Goal: Communication & Community: Answer question/provide support

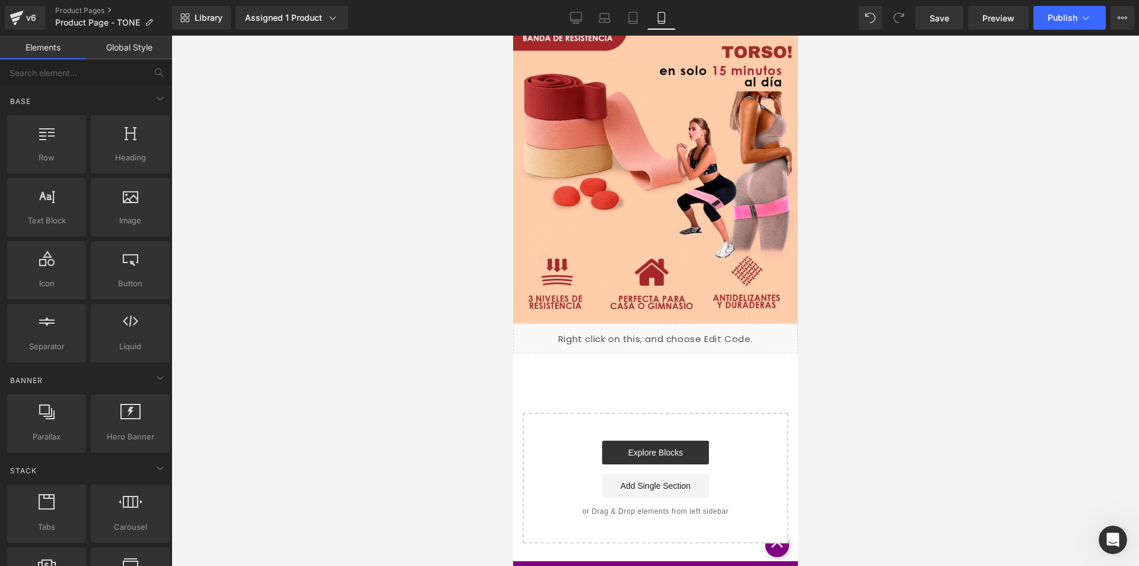
click at [1038, 495] on div at bounding box center [655, 301] width 968 height 530
click at [1119, 526] on div at bounding box center [1113, 539] width 28 height 28
click at [1108, 538] on icon "Abrir Intercom Messenger" at bounding box center [1114, 540] width 20 height 20
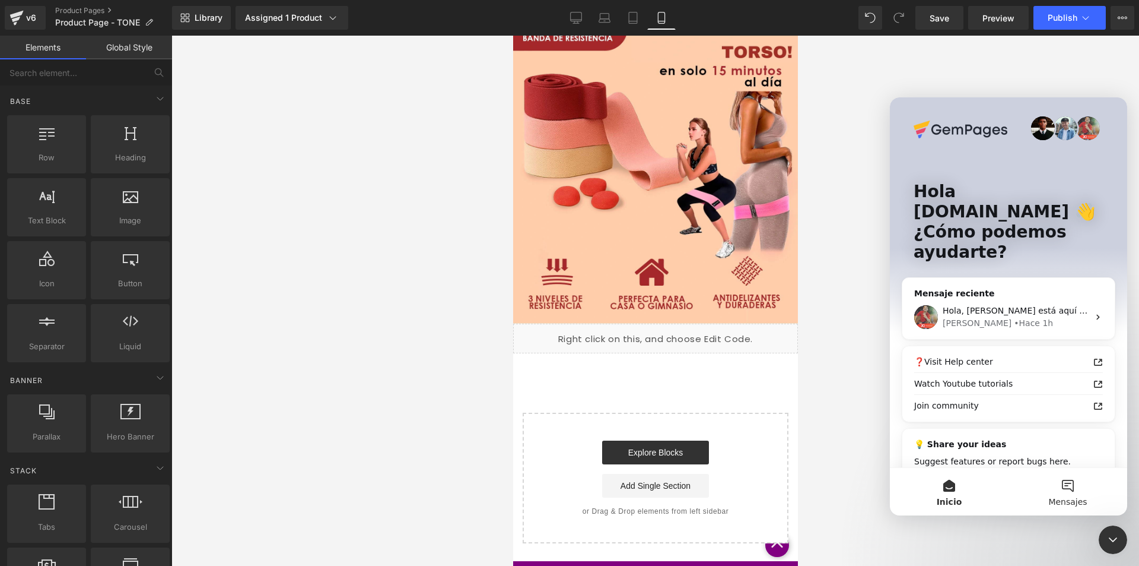
click at [1071, 492] on button "Mensajes" at bounding box center [1068, 491] width 119 height 47
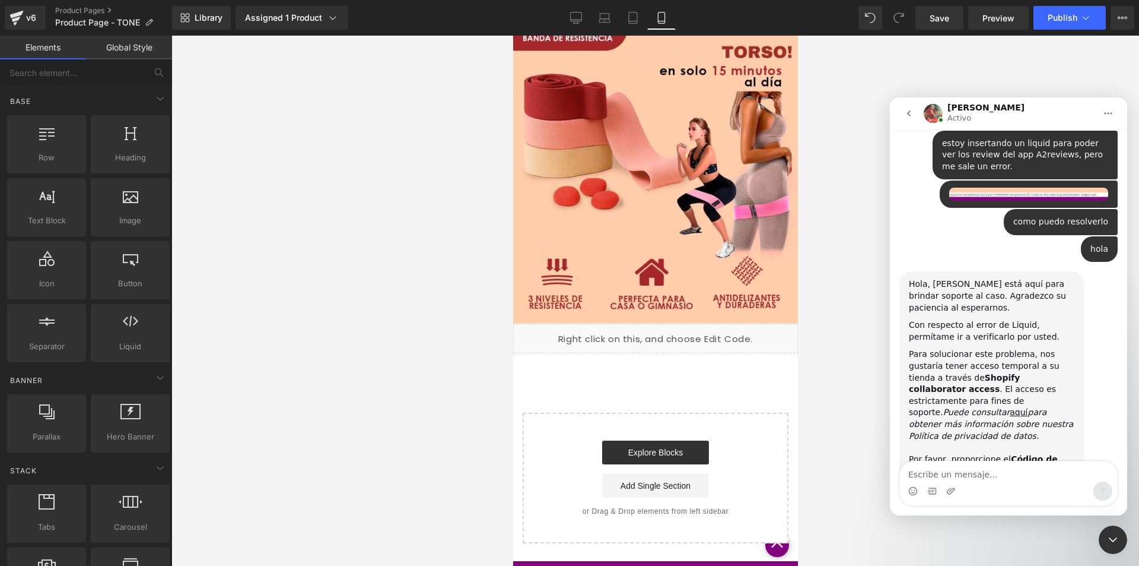
click at [946, 472] on textarea "Escribe un mensaje..." at bounding box center [1008, 471] width 217 height 20
type textarea "HOLA"
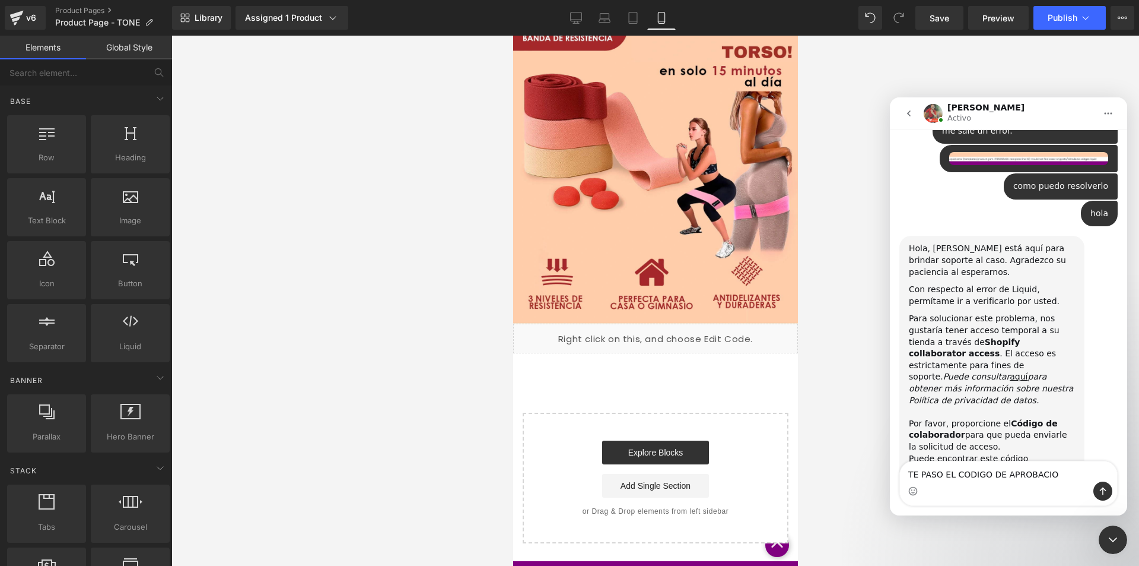
type textarea "TE PASO EL CODIGO DE APROBACION"
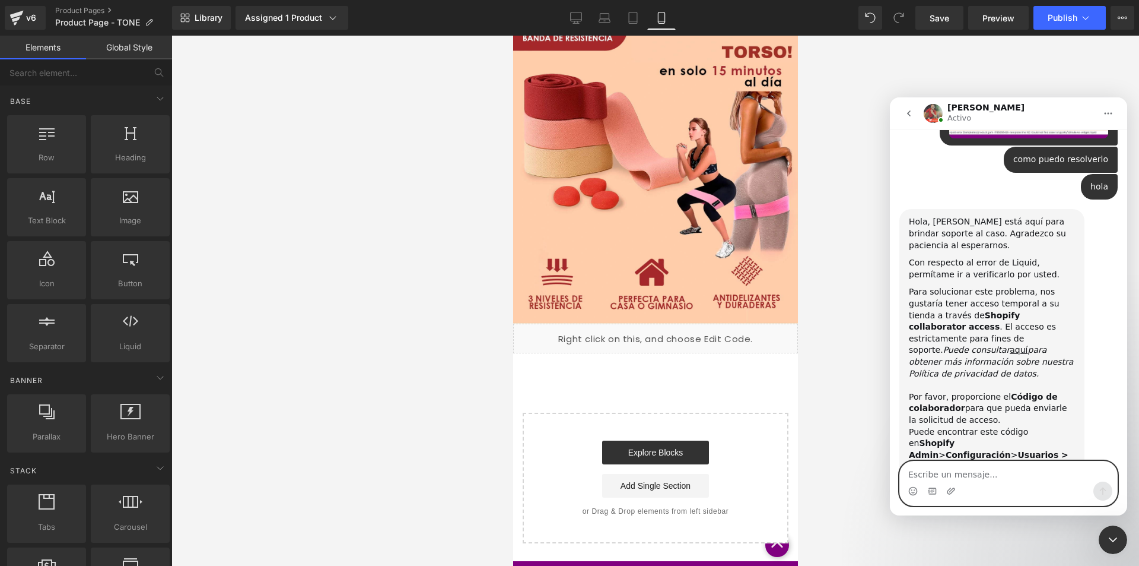
scroll to position [1506, 0]
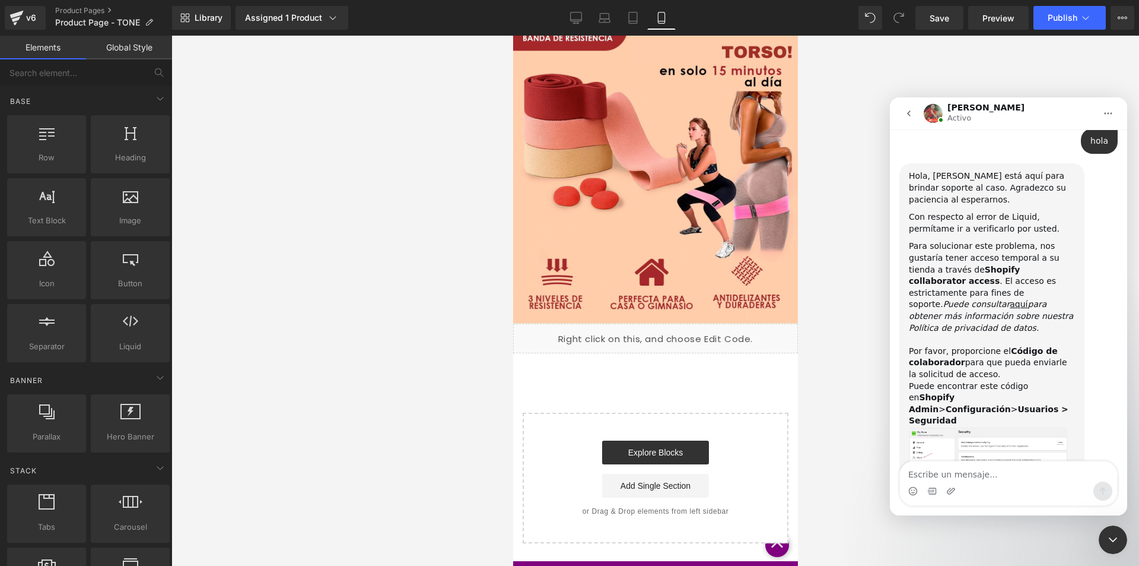
click at [951, 427] on img "Ken dice…" at bounding box center [988, 458] width 159 height 63
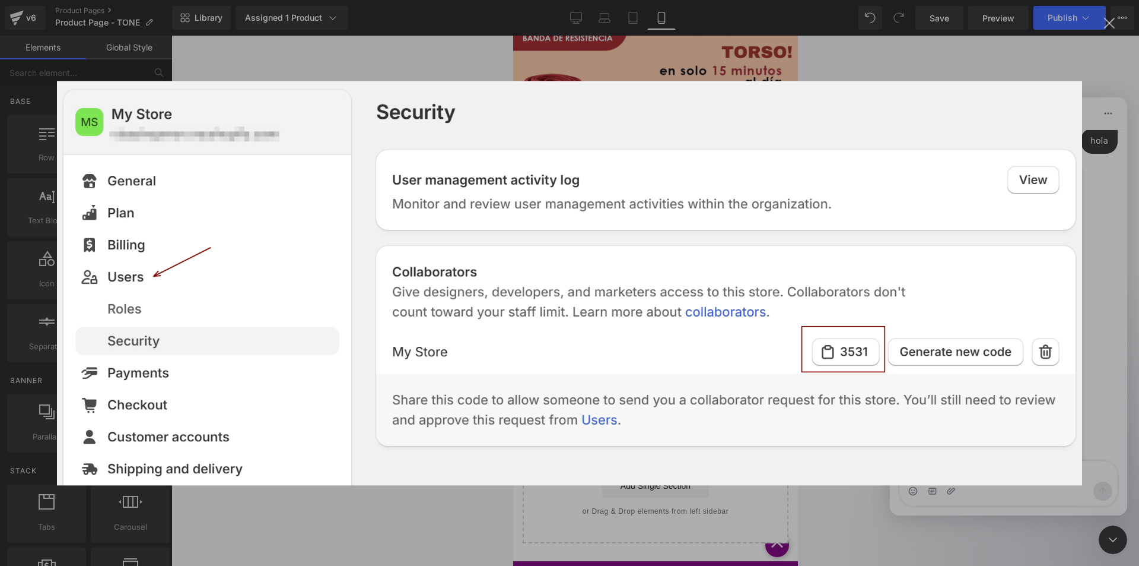
scroll to position [1496, 0]
click at [946, 285] on img "Cerrar" at bounding box center [569, 283] width 1025 height 404
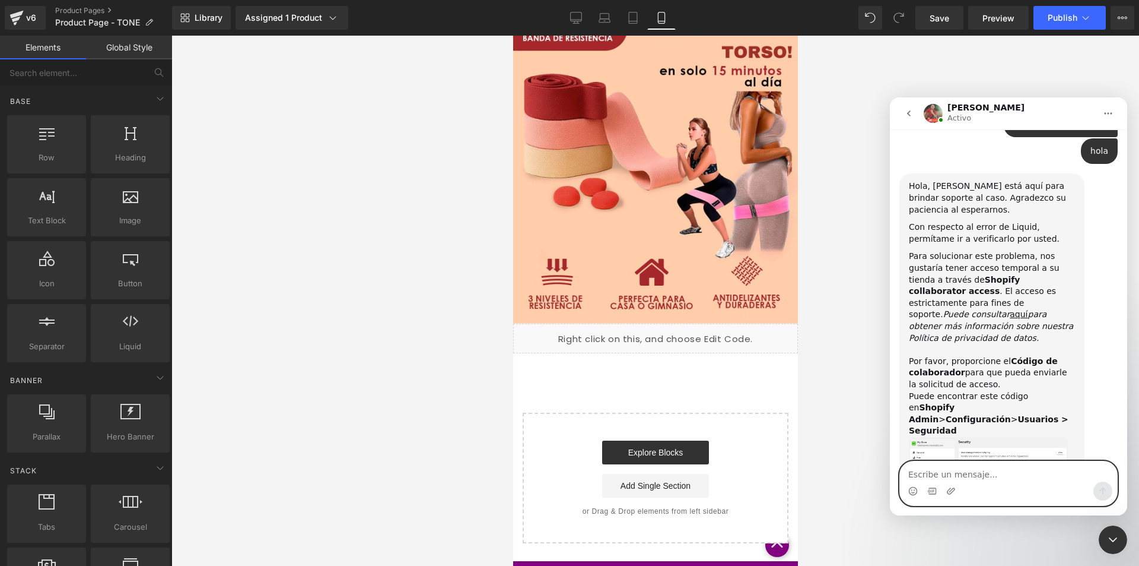
click at [946, 474] on textarea "Escribe un mensaje..." at bounding box center [1008, 471] width 217 height 20
paste textarea "5587"
type textarea "5587"
click at [1106, 485] on button "Enviar un mensaje…" at bounding box center [1103, 490] width 19 height 19
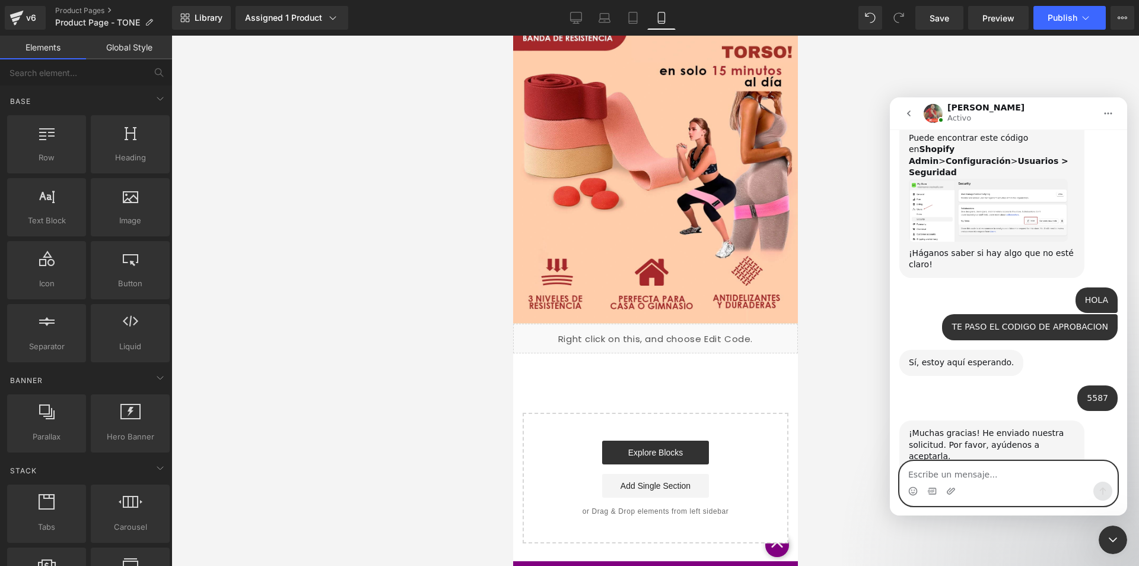
scroll to position [1758, 0]
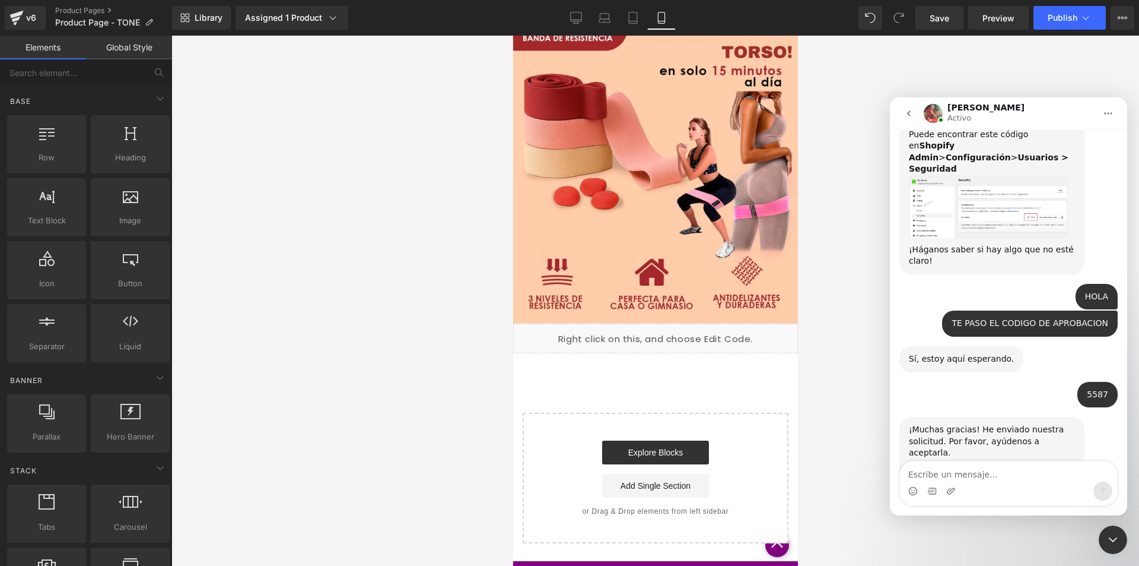
click at [998, 494] on img "Ken dice…" at bounding box center [988, 528] width 159 height 69
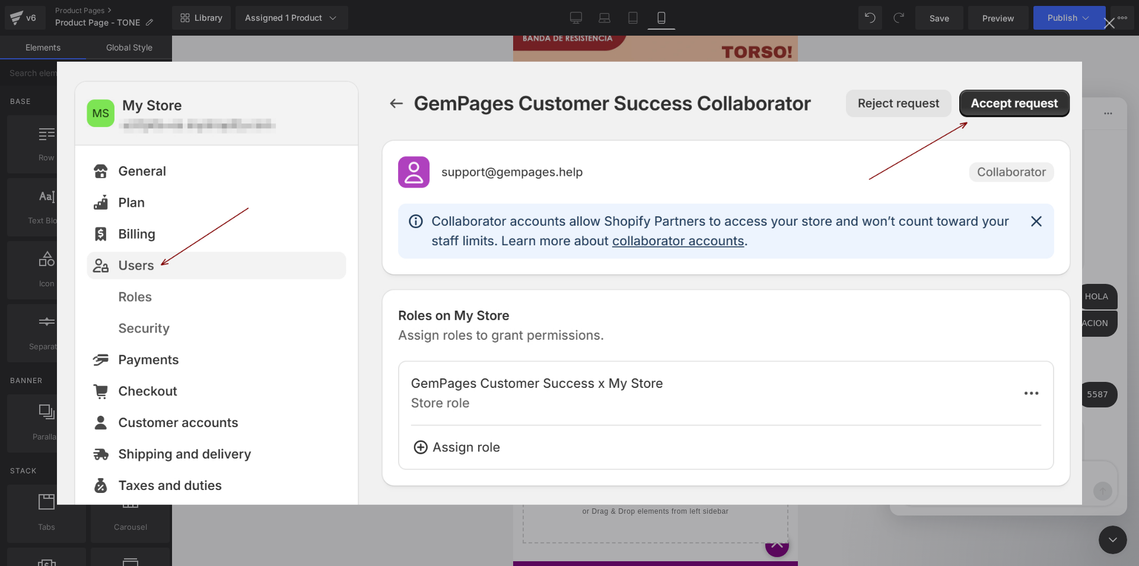
click at [954, 352] on img "Cerrar" at bounding box center [569, 282] width 1025 height 443
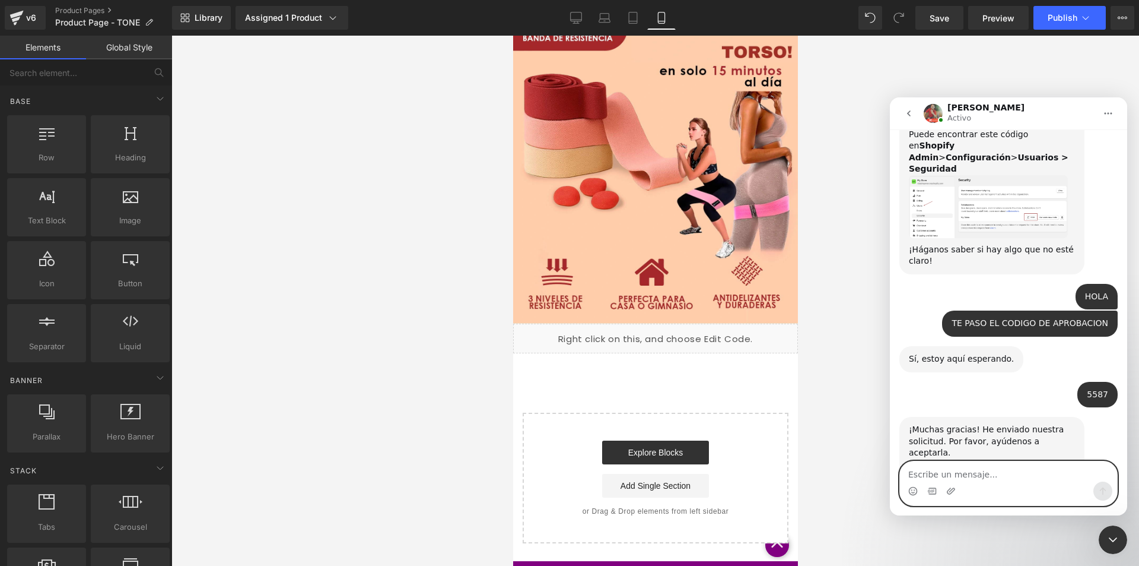
click at [980, 472] on textarea "Escribe un mensaje..." at bounding box center [1008, 471] width 217 height 20
type textarea "YA ACEPTE"
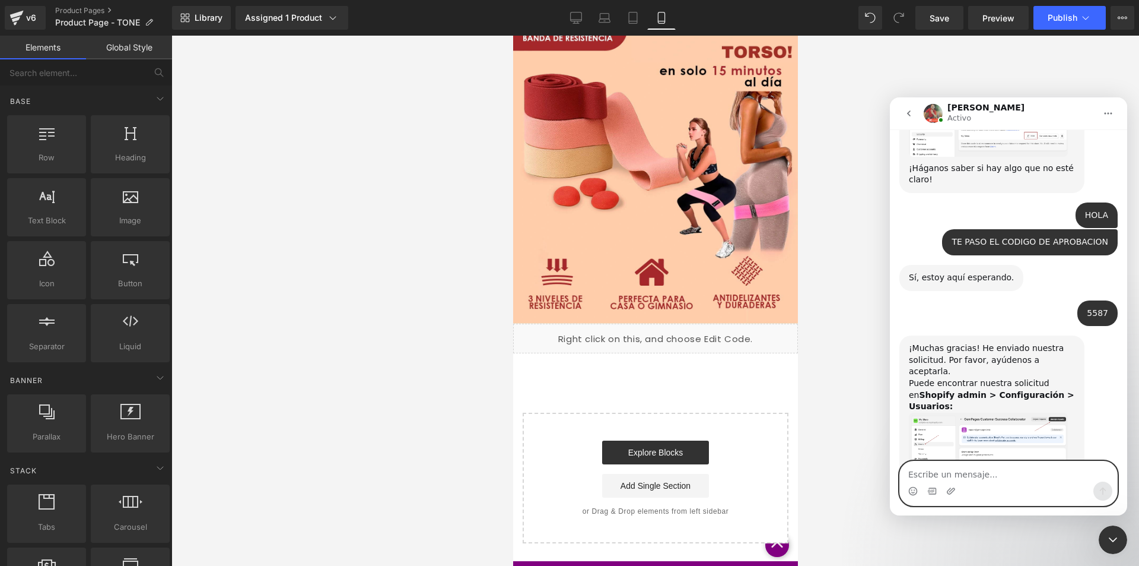
scroll to position [1863, 0]
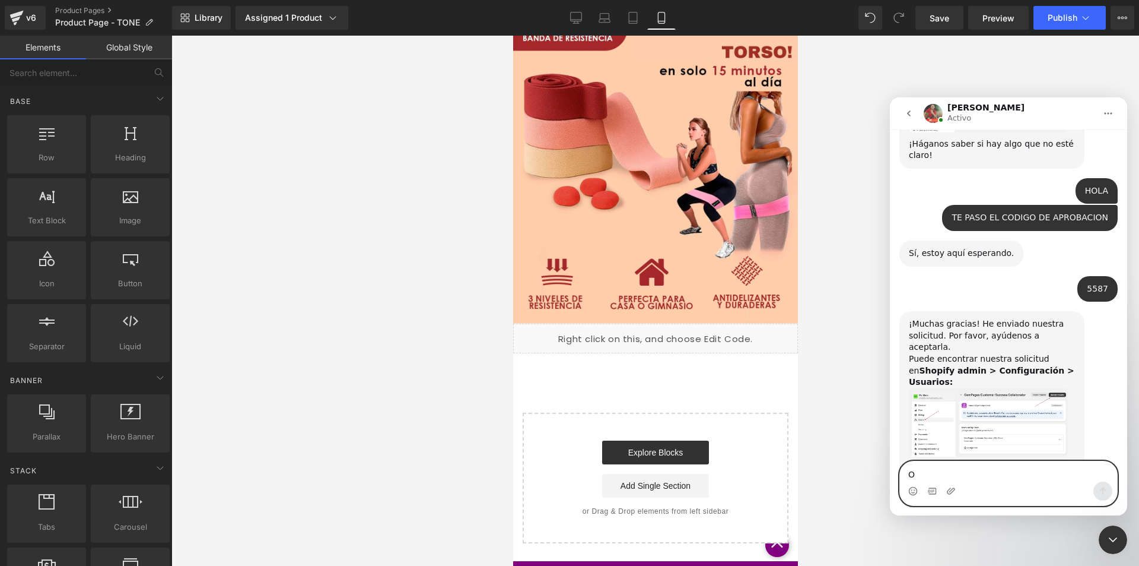
type textarea "OK"
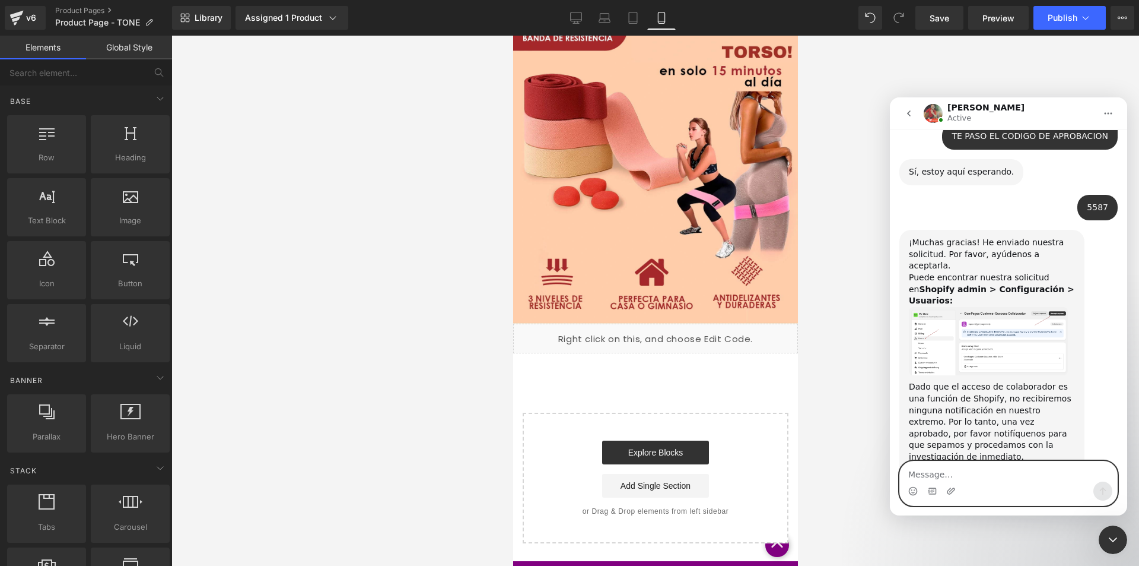
scroll to position [2080, 0]
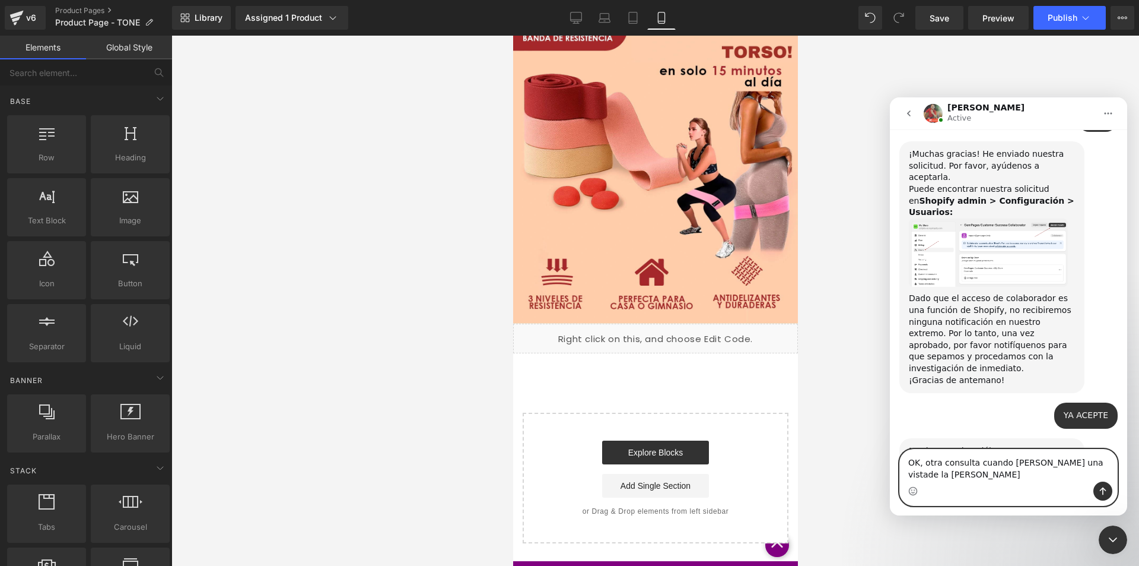
type textarea "OK, otra consulta cuando hago una vistade la landing"
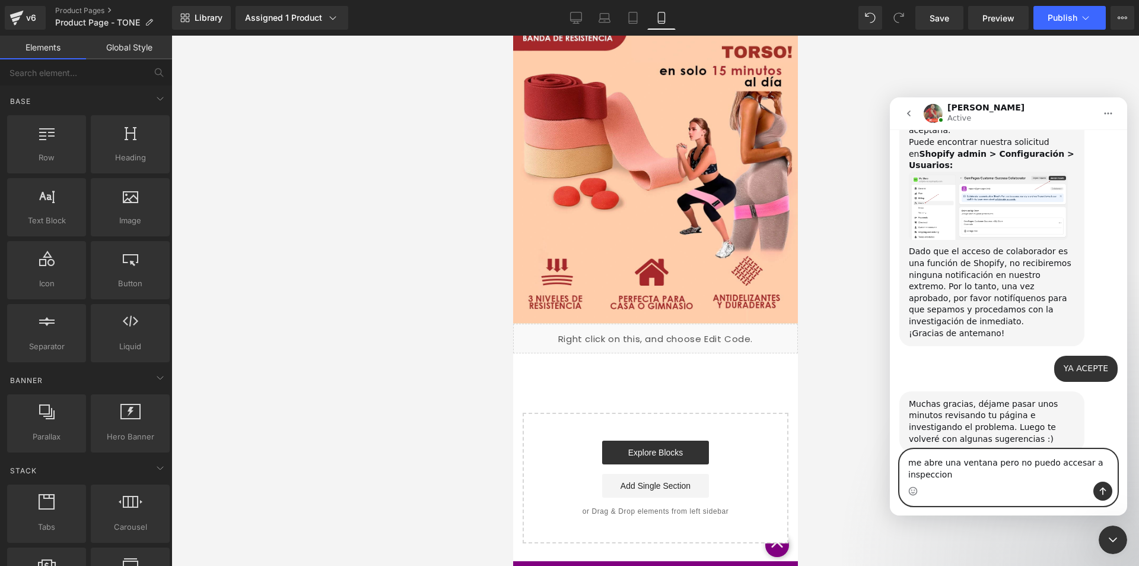
scroll to position [2139, 0]
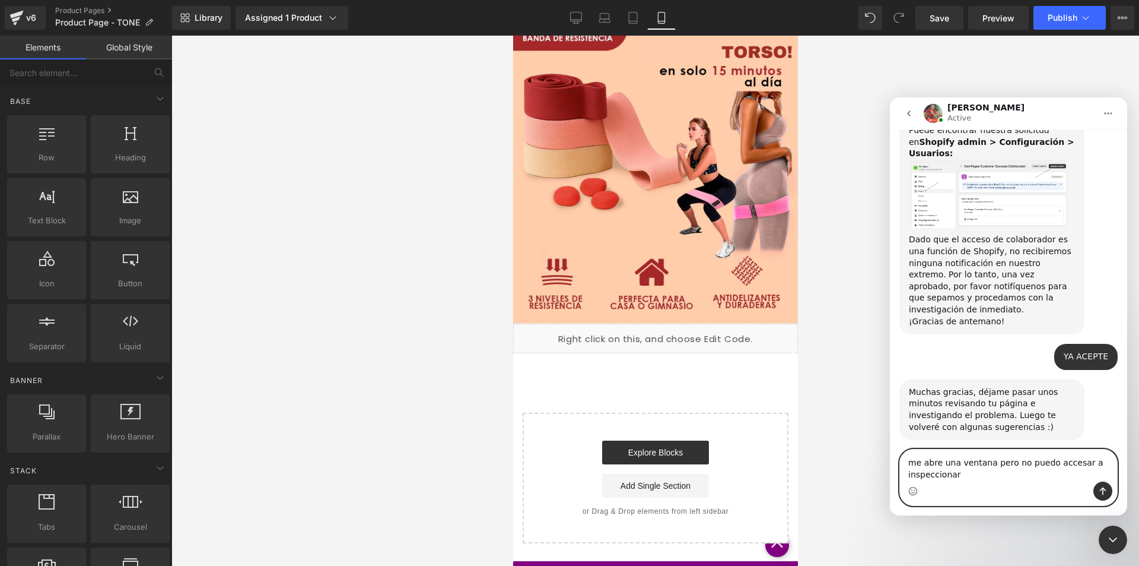
type textarea "me abre una ventana pero no puedo accesar a inspeccionar"
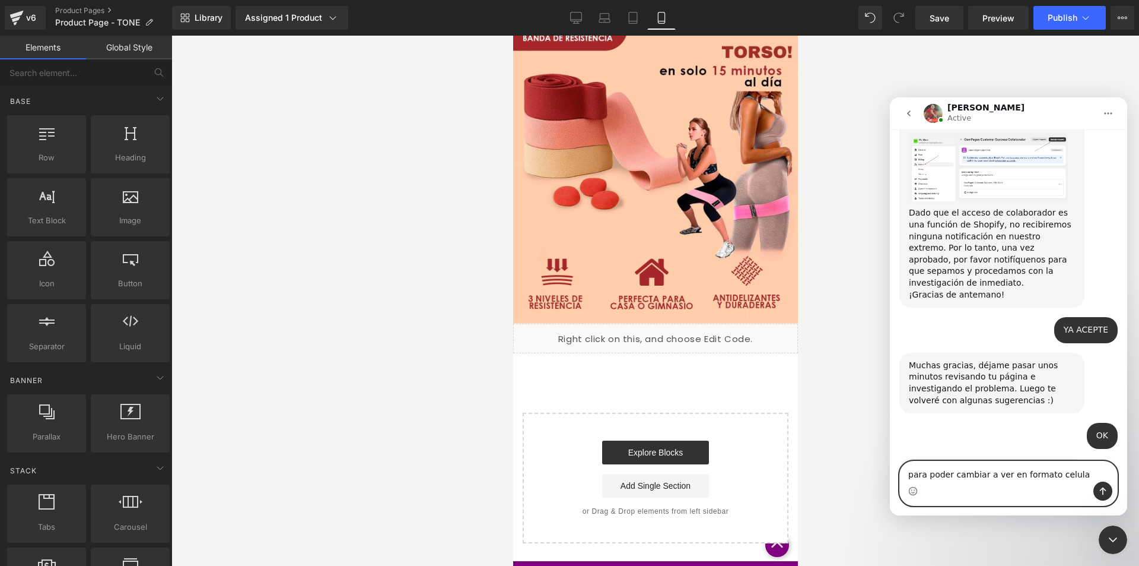
type textarea "para poder cambiar a ver en formato celular"
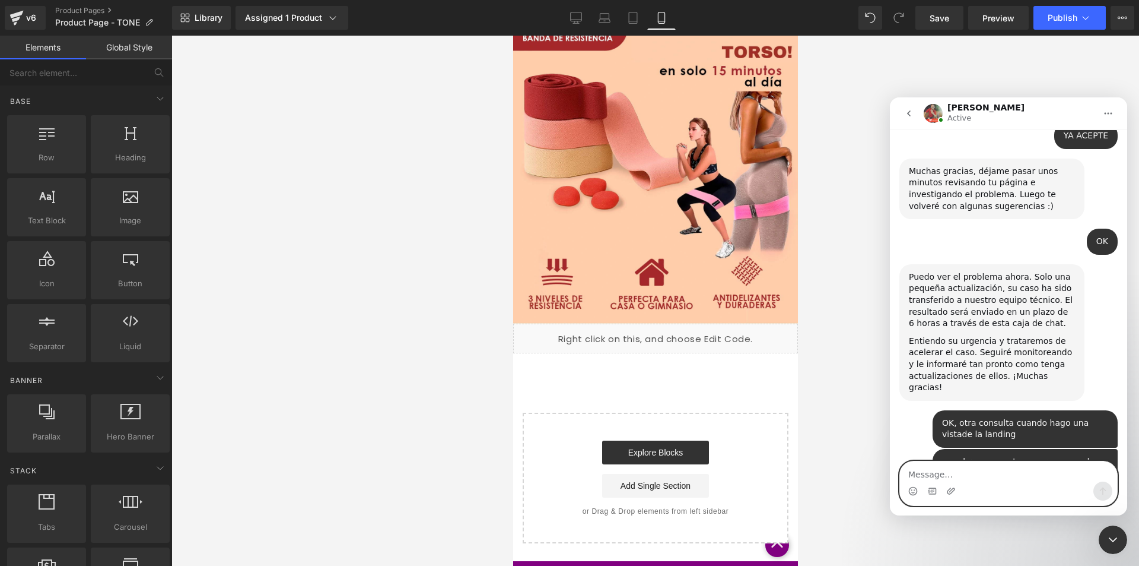
scroll to position [2362, 0]
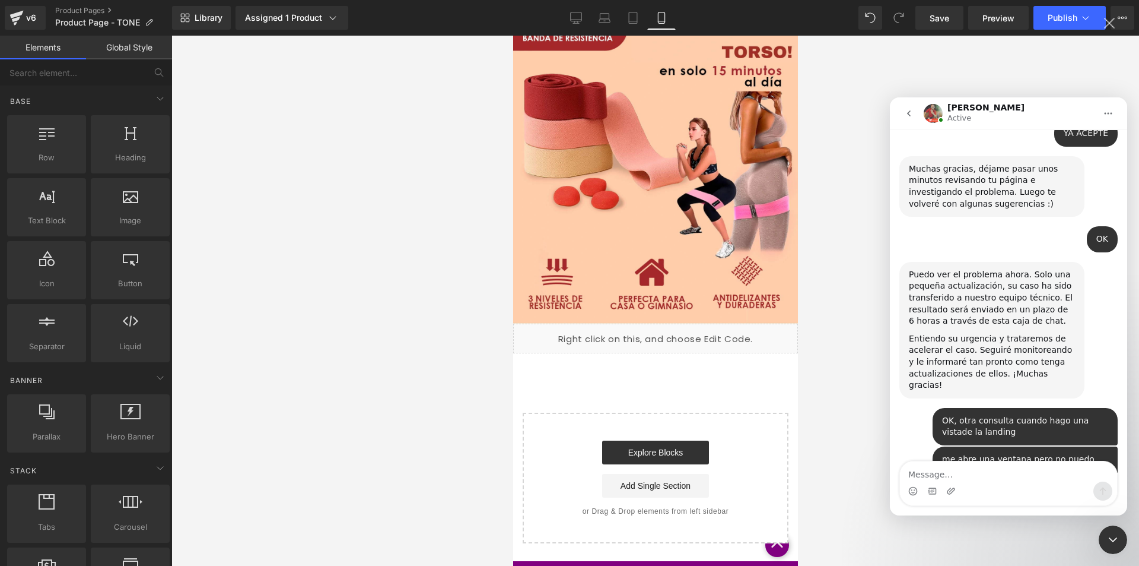
scroll to position [0, 0]
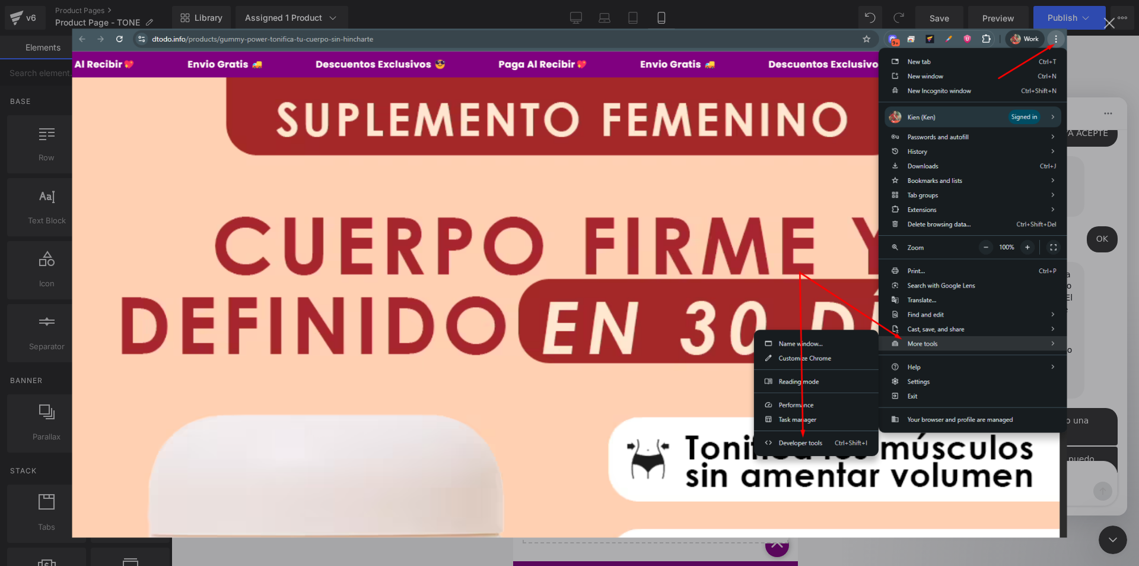
click at [666, 202] on img "Cerrar" at bounding box center [569, 282] width 995 height 509
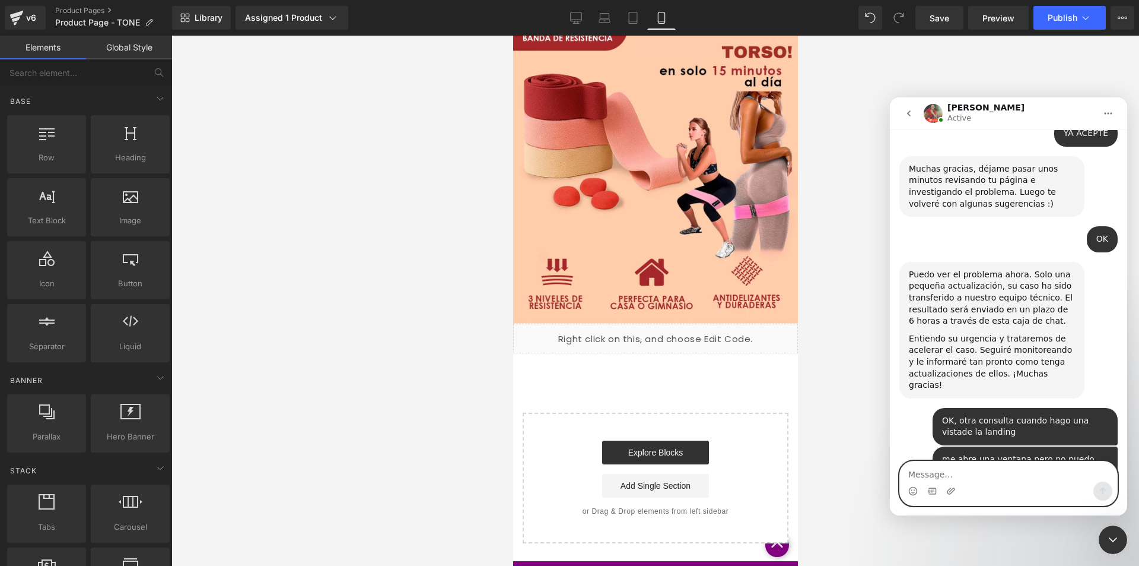
click at [993, 475] on textarea "Message…" at bounding box center [1008, 471] width 217 height 20
type textarea "ok"
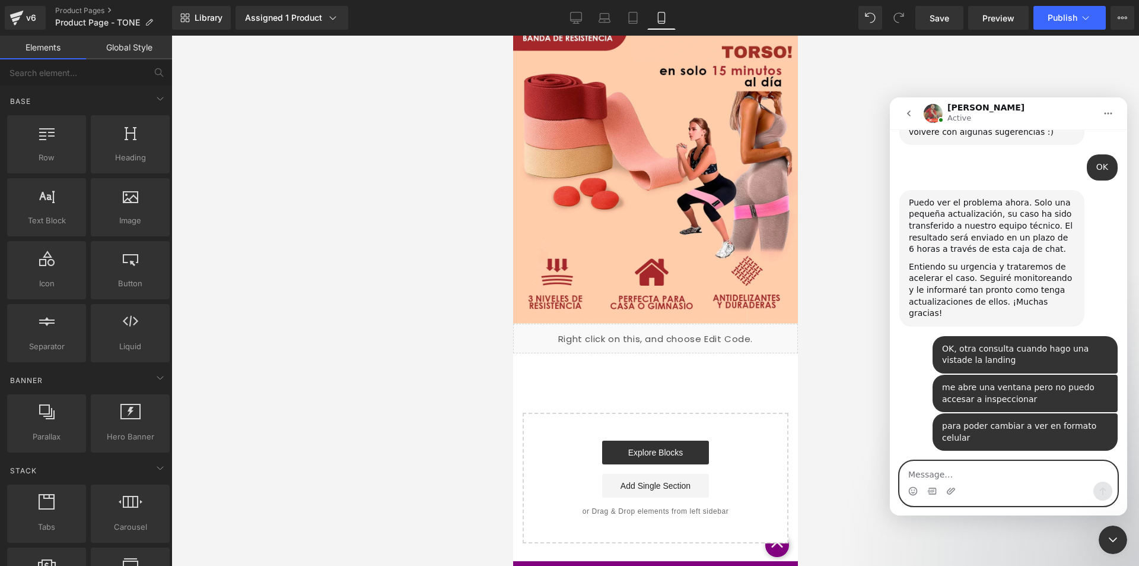
scroll to position [2432, 0]
